Goal: Task Accomplishment & Management: Complete application form

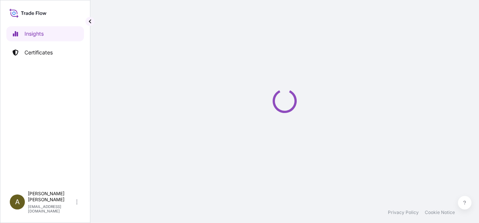
select select "2025"
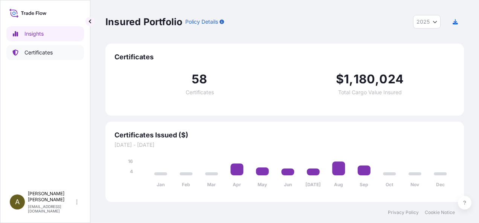
click at [46, 51] on p "Certificates" at bounding box center [38, 53] width 28 height 8
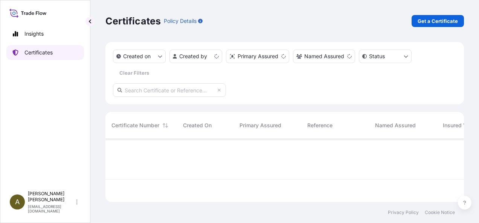
scroll to position [62, 352]
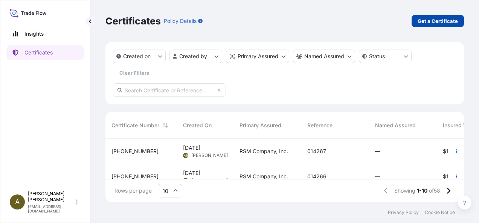
click at [435, 22] on p "Get a Certificate" at bounding box center [437, 21] width 40 height 8
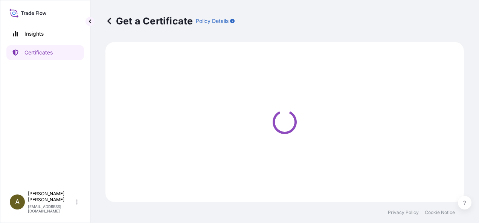
select select "Ocean Vessel"
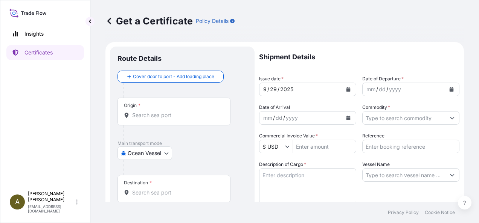
click at [156, 116] on input "Origin *" at bounding box center [176, 116] width 89 height 8
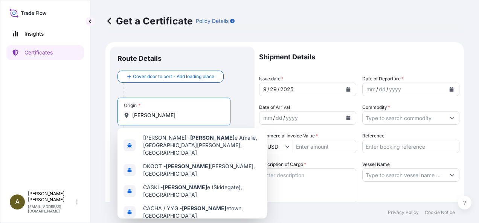
type input "[PERSON_NAME]"
click at [239, 86] on div at bounding box center [184, 90] width 123 height 15
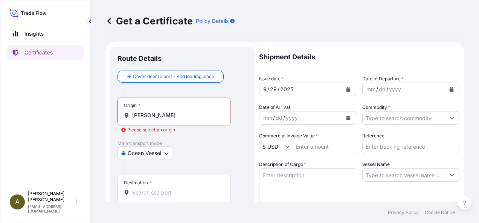
click at [168, 152] on body "Insights Certificates A [PERSON_NAME] [PERSON_NAME][EMAIL_ADDRESS][DOMAIN_NAME]…" at bounding box center [239, 111] width 479 height 223
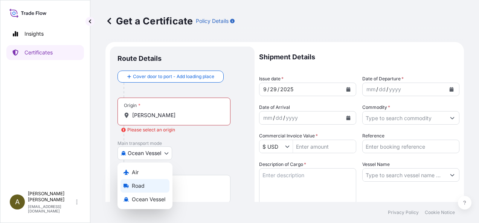
click at [136, 186] on span "Road" at bounding box center [138, 186] width 13 height 8
select select "Road"
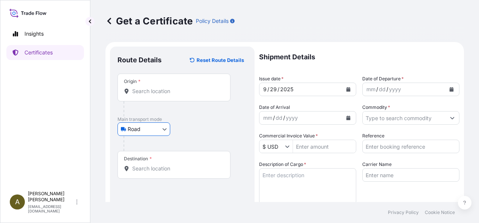
click at [149, 93] on input "Origin *" at bounding box center [176, 92] width 89 height 8
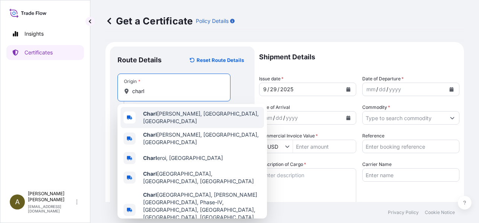
click at [167, 118] on span "[PERSON_NAME], [GEOGRAPHIC_DATA], [GEOGRAPHIC_DATA]" at bounding box center [202, 117] width 118 height 15
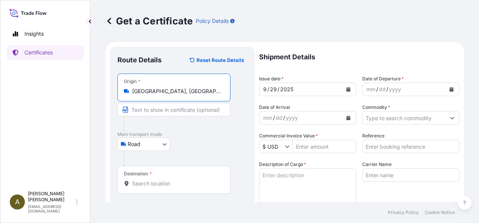
type input "[GEOGRAPHIC_DATA], [GEOGRAPHIC_DATA], [GEOGRAPHIC_DATA]"
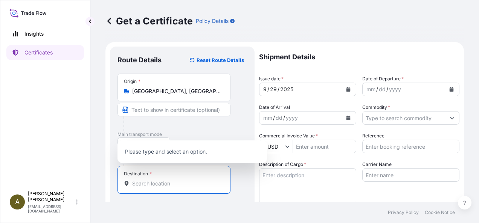
click at [144, 181] on input "Destination *" at bounding box center [176, 184] width 89 height 8
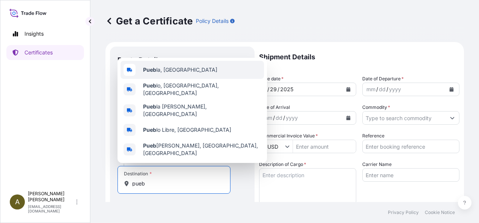
click at [176, 74] on span "Pueb la, [GEOGRAPHIC_DATA]" at bounding box center [180, 70] width 74 height 8
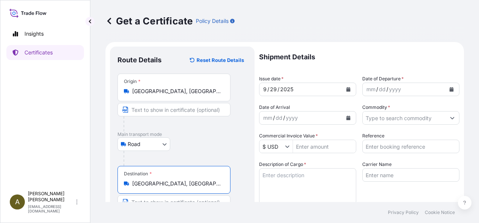
type input "[GEOGRAPHIC_DATA], [GEOGRAPHIC_DATA]"
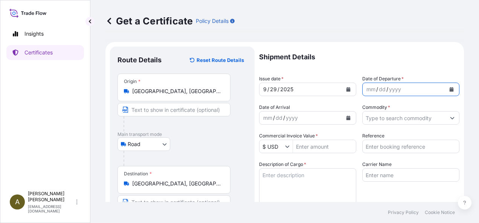
click at [449, 87] on icon "Calendar" at bounding box center [451, 89] width 5 height 5
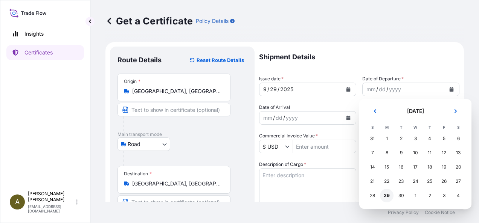
click at [386, 196] on div "29" at bounding box center [387, 196] width 14 height 14
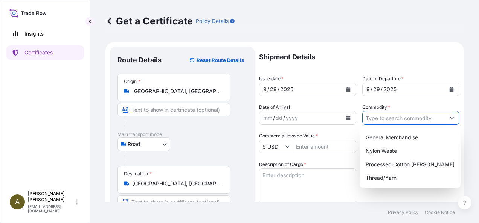
click at [378, 120] on input "Commodity *" at bounding box center [403, 118] width 83 height 14
click at [388, 135] on div "General Merchandise" at bounding box center [409, 138] width 95 height 14
type input "General Merchandise"
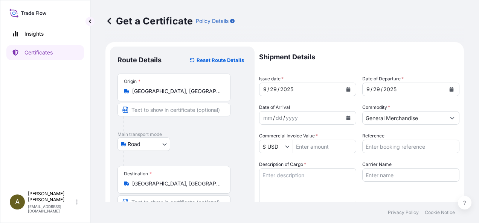
click at [314, 140] on div "$ USD" at bounding box center [307, 147] width 97 height 14
click at [313, 146] on input "Commercial Invoice Value *" at bounding box center [324, 147] width 63 height 14
type input "8,447.59"
type input "196983"
type textarea "c"
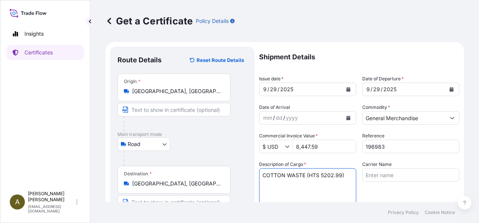
type textarea "COTTON WASTE (HTS 5202.99)"
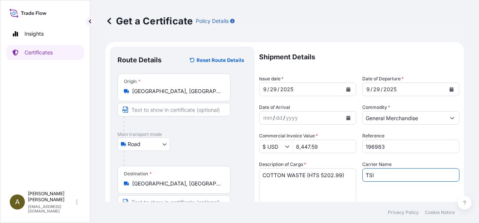
type input "TSI"
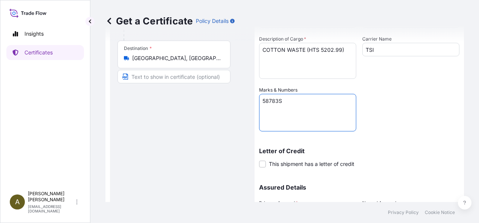
scroll to position [199, 0]
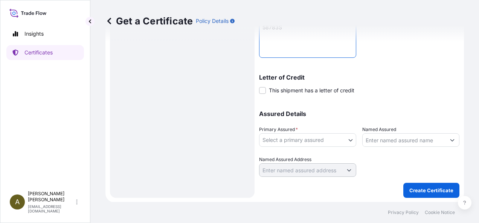
type textarea "58783S"
click at [350, 140] on body "Insights Certificates A [PERSON_NAME] [PERSON_NAME][EMAIL_ADDRESS][DOMAIN_NAME]…" at bounding box center [239, 111] width 479 height 223
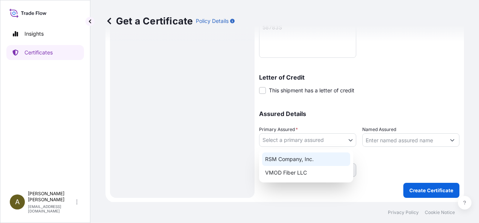
click at [299, 157] on div "RSM Company, Inc." at bounding box center [306, 160] width 88 height 14
select select "31552"
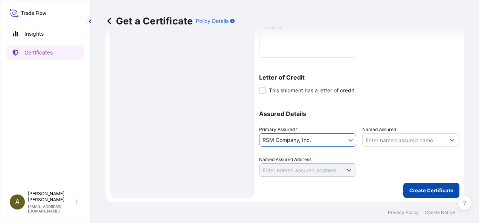
click at [429, 190] on p "Create Certificate" at bounding box center [431, 191] width 44 height 8
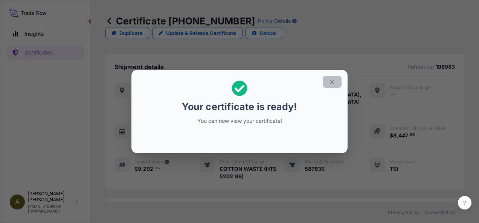
click at [330, 84] on icon "button" at bounding box center [332, 82] width 4 height 4
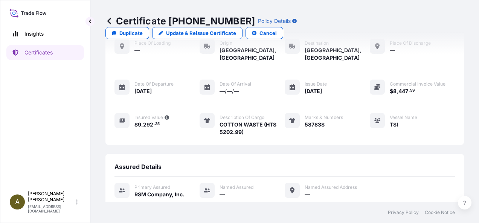
scroll to position [108, 0]
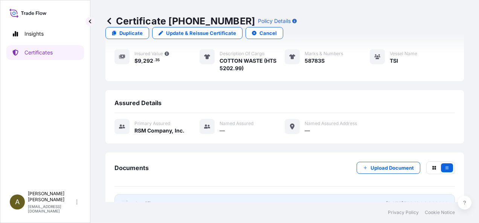
click at [199, 195] on link "PDF Certificate [DATE]T14:11:04.362899" at bounding box center [284, 205] width 340 height 20
